Goal: Task Accomplishment & Management: Use online tool/utility

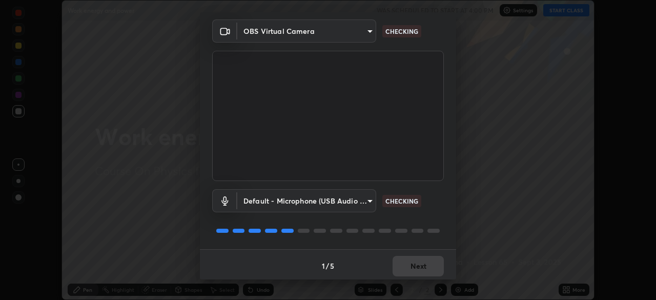
scroll to position [36, 0]
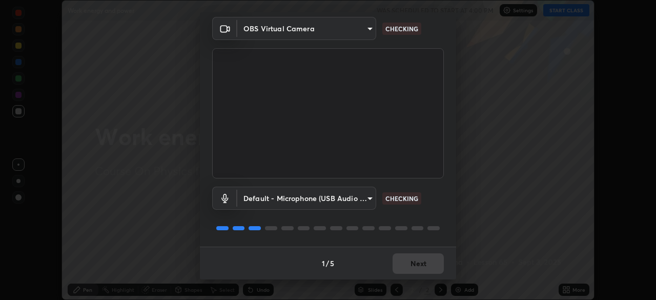
click at [481, 182] on div "Media settings OBS Virtual Camera 8e1cf03f8e8a2296e7aaf8a007d08b6be169947bc8510…" at bounding box center [328, 150] width 656 height 300
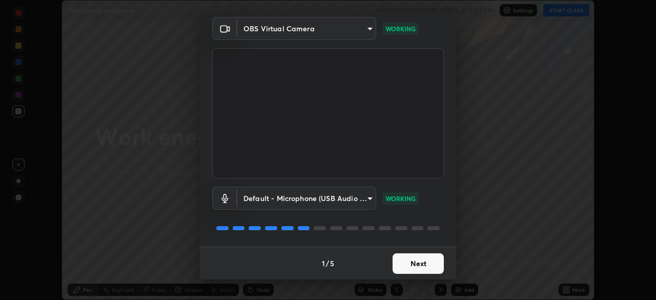
click at [487, 183] on div "Media settings OBS Virtual Camera 8e1cf03f8e8a2296e7aaf8a007d08b6be169947bc8510…" at bounding box center [328, 150] width 656 height 300
click at [491, 181] on div "Media settings OBS Virtual Camera 8e1cf03f8e8a2296e7aaf8a007d08b6be169947bc8510…" at bounding box center [328, 150] width 656 height 300
click at [426, 267] on button "Next" at bounding box center [418, 263] width 51 height 21
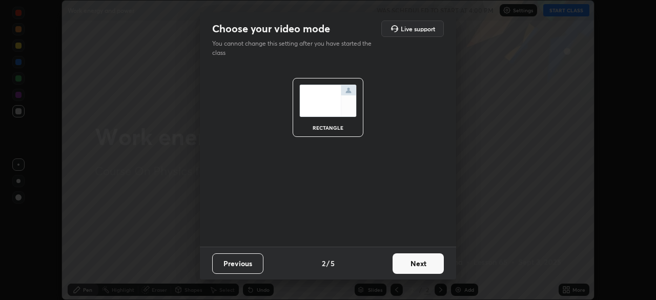
scroll to position [0, 0]
click at [426, 267] on button "Next" at bounding box center [418, 263] width 51 height 21
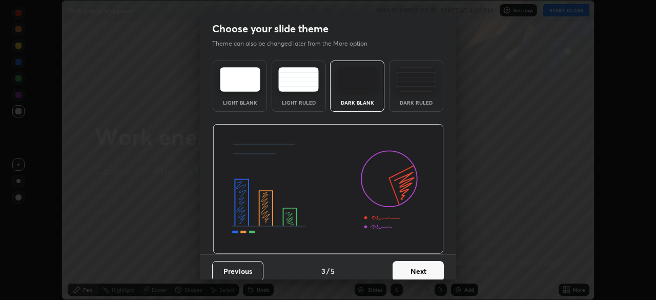
click at [425, 264] on button "Next" at bounding box center [418, 271] width 51 height 21
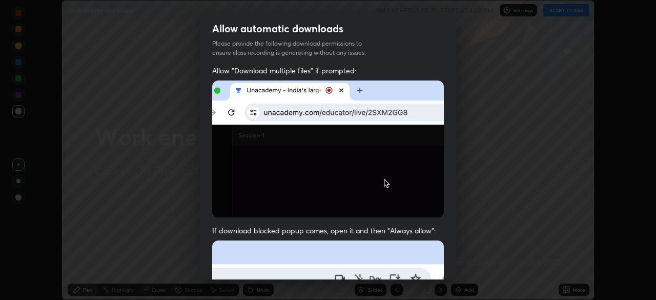
scroll to position [246, 0]
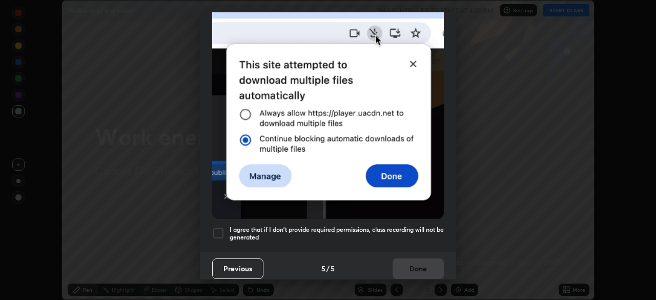
click at [217, 232] on div at bounding box center [218, 233] width 12 height 12
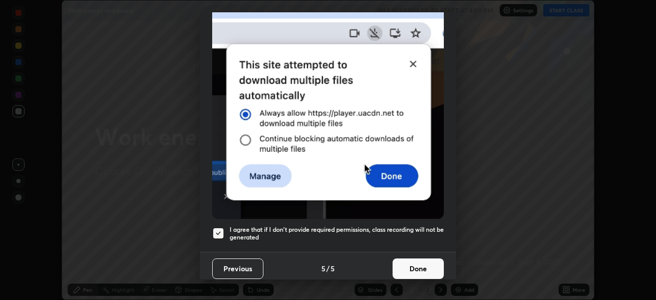
click at [406, 264] on button "Done" at bounding box center [418, 268] width 51 height 21
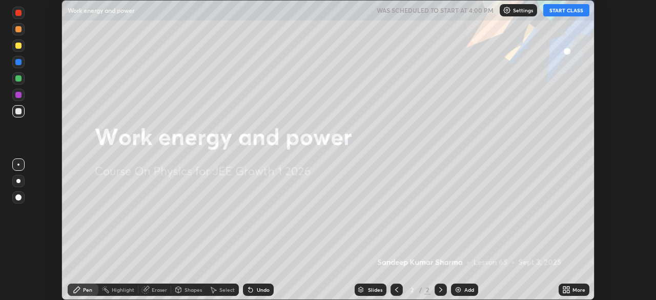
click at [564, 9] on button "START CLASS" at bounding box center [566, 10] width 46 height 12
